Goal: Communication & Community: Ask a question

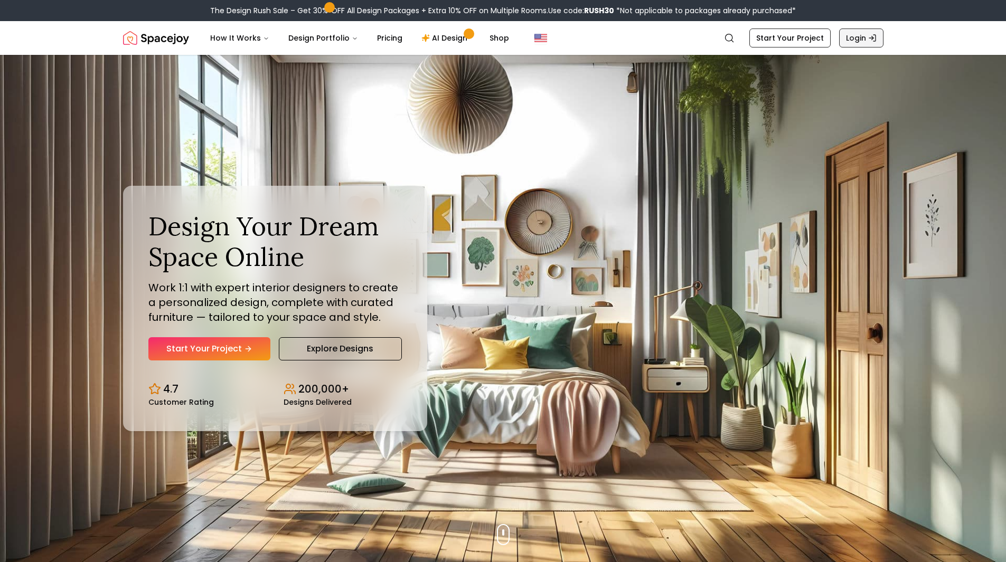
click at [846, 35] on link "Login" at bounding box center [861, 38] width 44 height 19
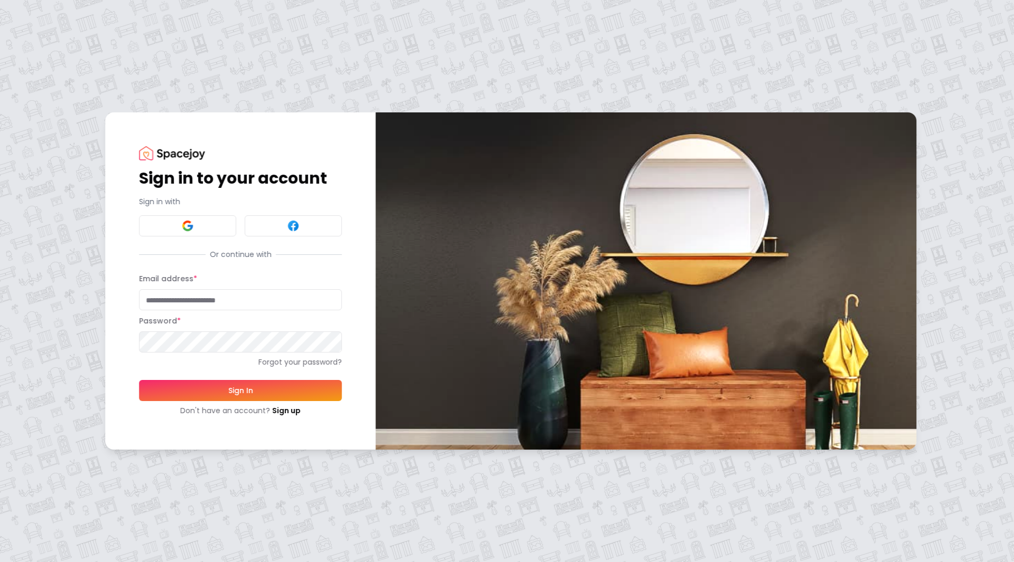
type input "**********"
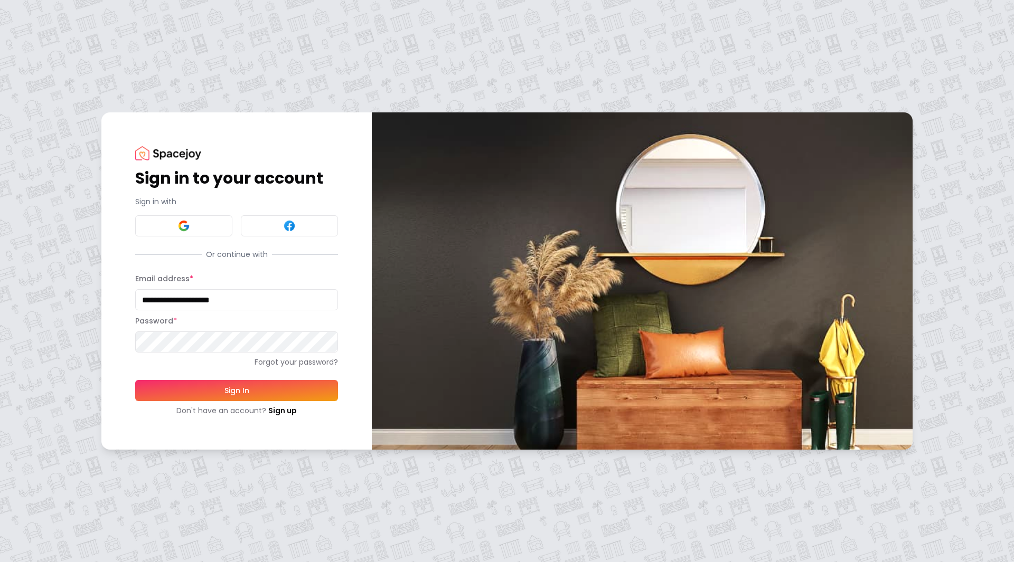
click at [184, 394] on button "Sign In" at bounding box center [236, 390] width 203 height 21
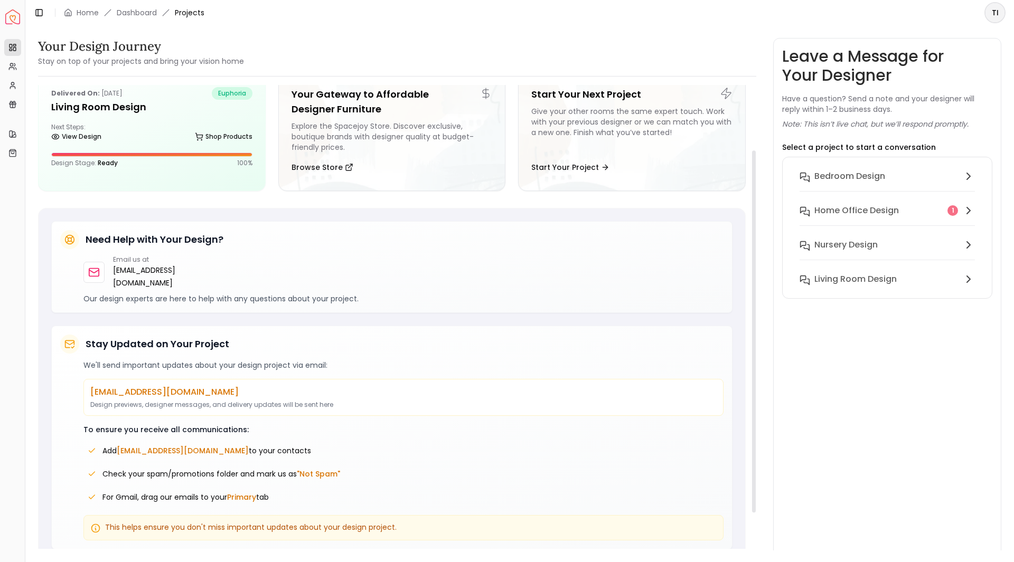
scroll to position [140, 0]
drag, startPoint x: 198, startPoint y: 440, endPoint x: 117, endPoint y: 440, distance: 80.8
click at [117, 445] on span "Add hello@spacejoy.com to your contacts" at bounding box center [206, 450] width 209 height 11
copy span "[EMAIL_ADDRESS][DOMAIN_NAME]"
click at [889, 220] on button "Home Office Design 1" at bounding box center [887, 217] width 192 height 34
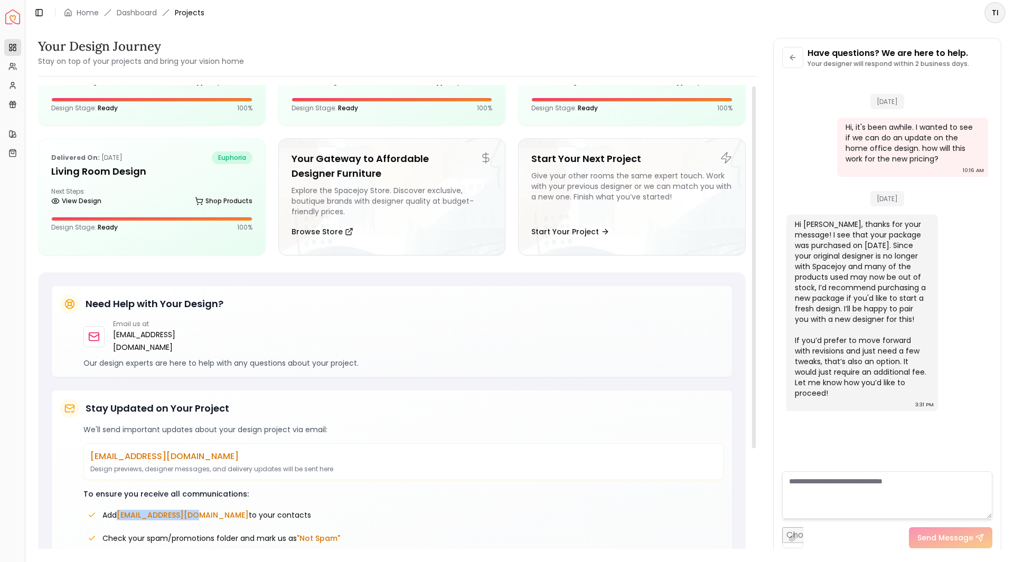
scroll to position [0, 0]
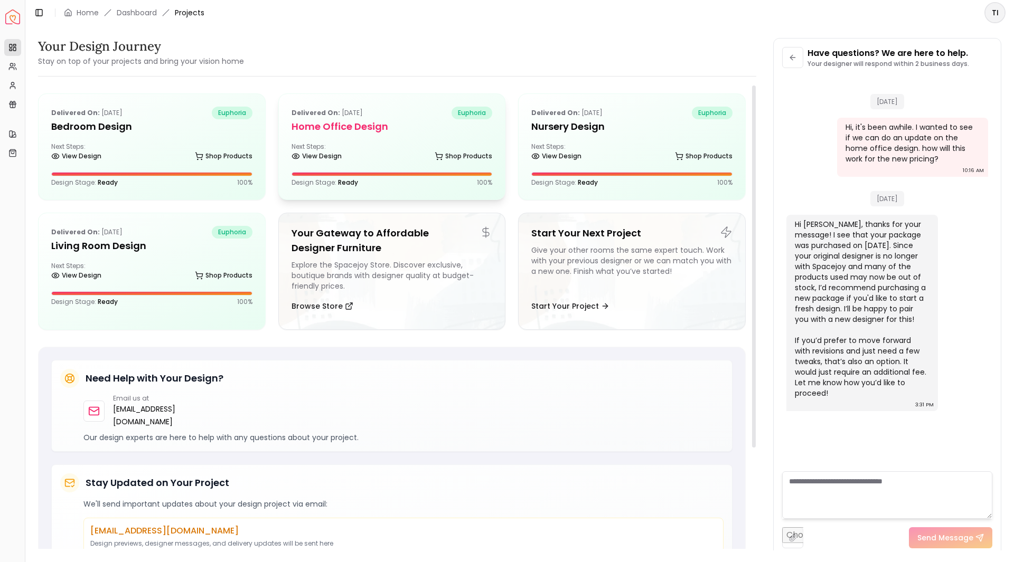
click at [422, 138] on div "Delivered on: Oct 18, 2020 euphoria Home Office Design Next Steps: View Design …" at bounding box center [392, 147] width 227 height 106
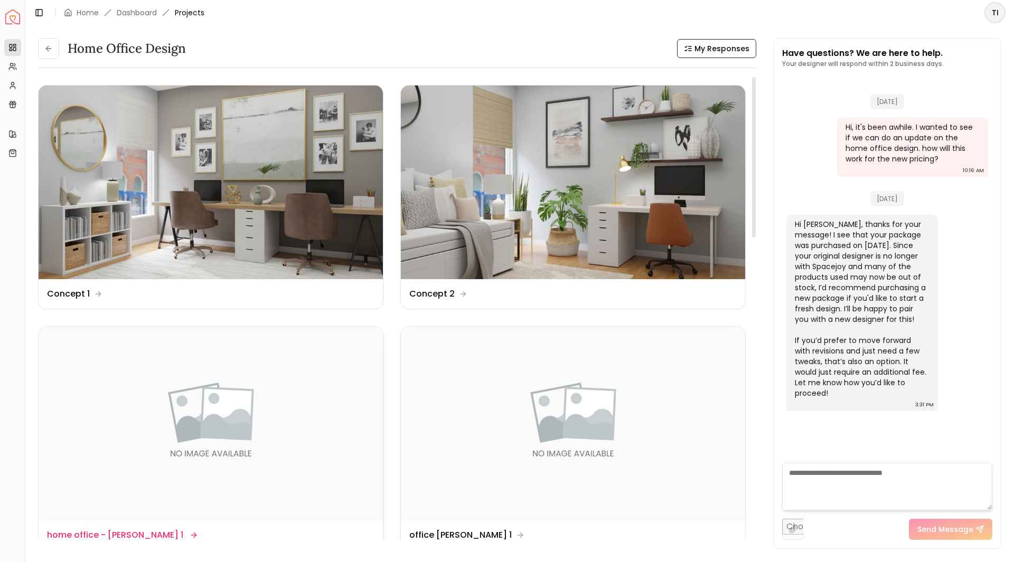
click at [281, 398] on img at bounding box center [211, 424] width 344 height 194
click at [854, 472] on textarea at bounding box center [887, 487] width 210 height 48
click at [91, 6] on div "Toggle Sidebar Home Dashboard Projects" at bounding box center [118, 12] width 187 height 15
click at [855, 483] on textarea "********" at bounding box center [887, 487] width 210 height 48
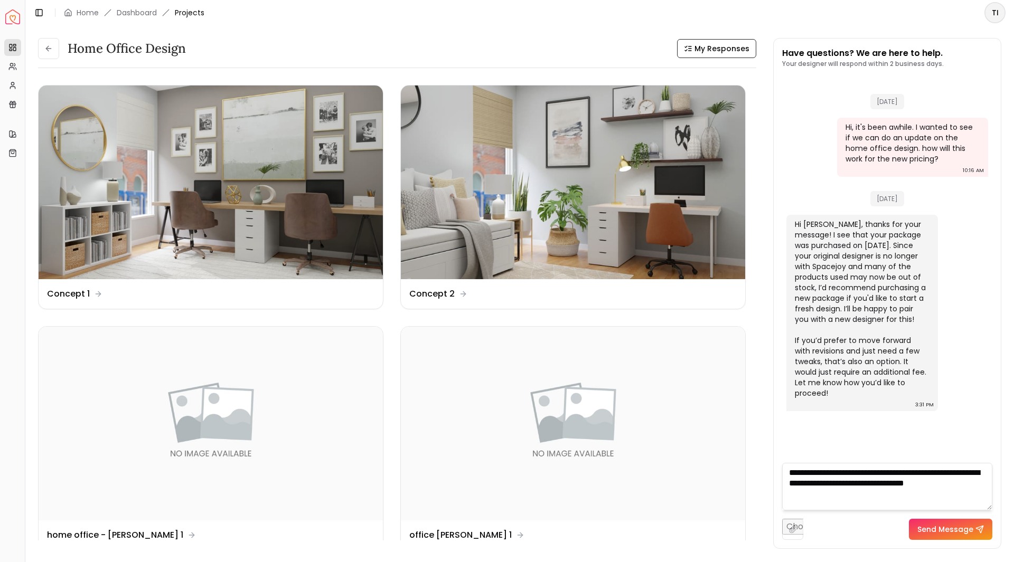
type textarea "**********"
click at [952, 523] on button "Send Message" at bounding box center [950, 529] width 83 height 21
